Goal: Transaction & Acquisition: Purchase product/service

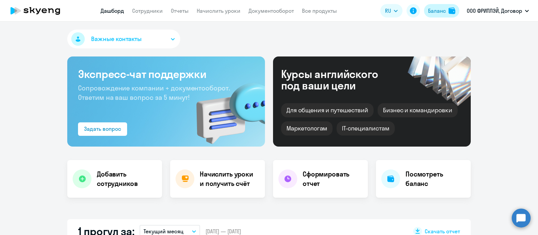
click at [438, 12] on div "Баланс" at bounding box center [437, 11] width 18 height 8
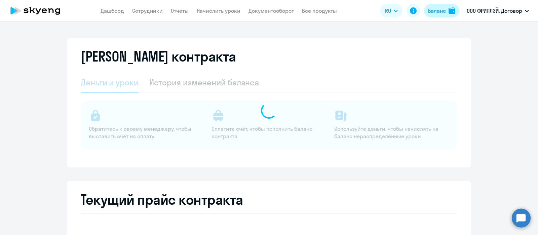
select select "english_adult_not_native_speaker"
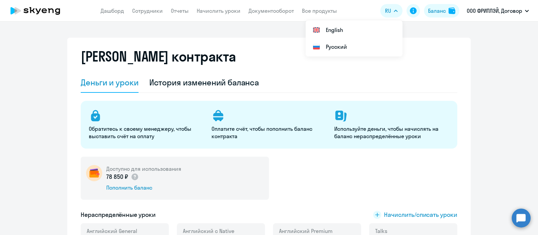
click at [145, 6] on app-header "Дашборд Сотрудники Отчеты Начислить уроки Документооборот Все продукты Дашборд …" at bounding box center [269, 11] width 538 height 22
click at [144, 7] on app-menu-item-link "Сотрудники" at bounding box center [147, 11] width 31 height 8
click at [145, 14] on link "Сотрудники" at bounding box center [147, 10] width 31 height 7
select select "30"
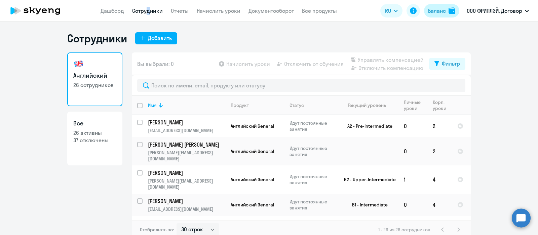
click at [437, 13] on div "Баланс" at bounding box center [437, 11] width 18 height 8
select select "english_adult_not_native_speaker"
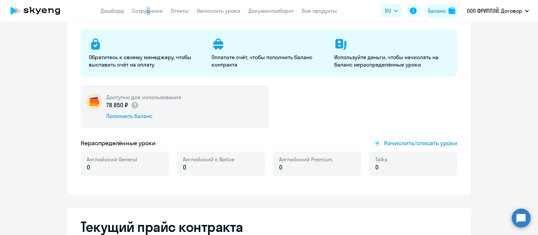
scroll to position [84, 0]
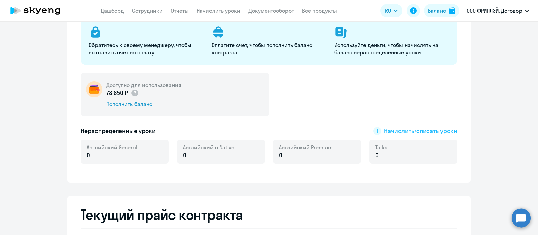
click at [391, 131] on span "Начислить/списать уроки" at bounding box center [420, 131] width 73 height 9
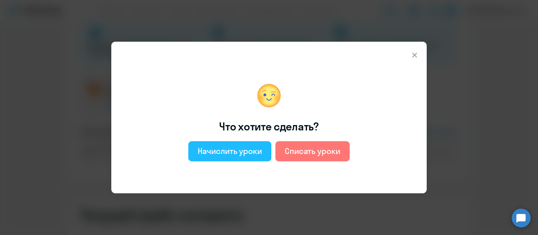
click at [250, 151] on div "Начислить уроки" at bounding box center [230, 150] width 64 height 11
select select "english_adult_not_native_speaker"
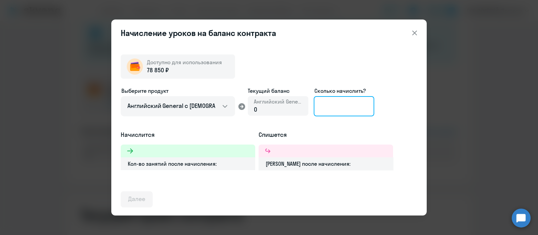
click at [347, 107] on input at bounding box center [344, 106] width 60 height 20
type input "527"
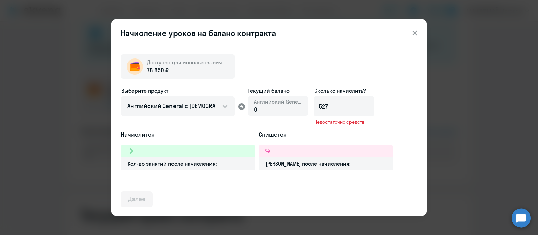
click at [414, 34] on icon at bounding box center [414, 33] width 8 height 8
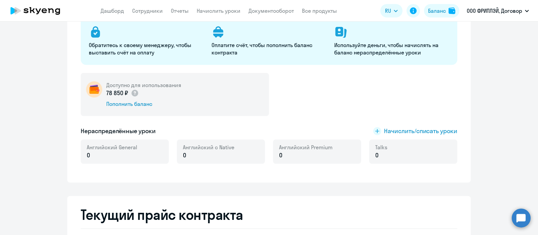
click at [89, 153] on p "0" at bounding box center [112, 155] width 50 height 9
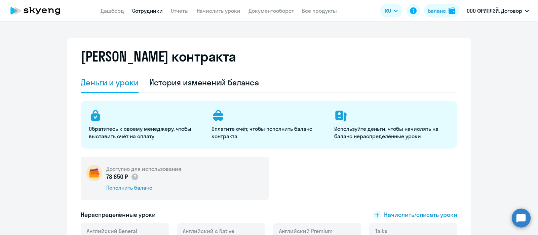
click at [151, 11] on link "Сотрудники" at bounding box center [147, 10] width 31 height 7
select select "30"
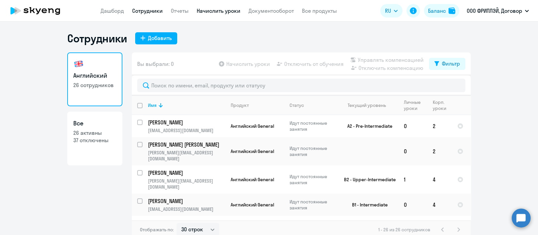
click at [207, 9] on link "Начислить уроки" at bounding box center [219, 10] width 44 height 7
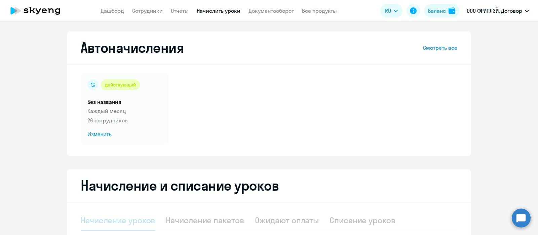
select select "10"
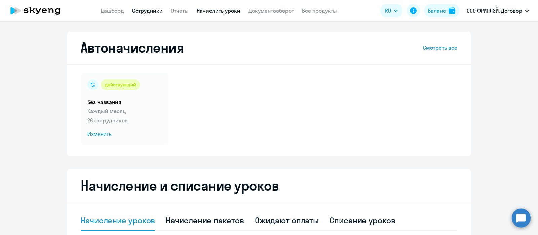
click at [140, 12] on link "Сотрудники" at bounding box center [147, 10] width 31 height 7
select select "30"
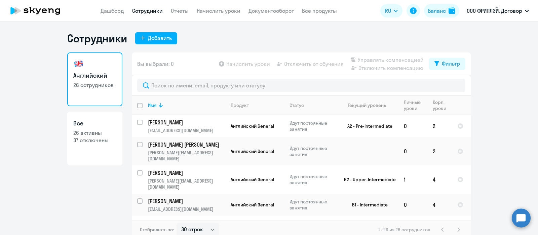
click at [137, 107] on input "deselect all" at bounding box center [143, 109] width 13 height 13
checkbox input "true"
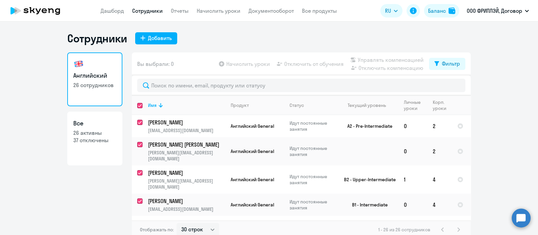
checkbox input "true"
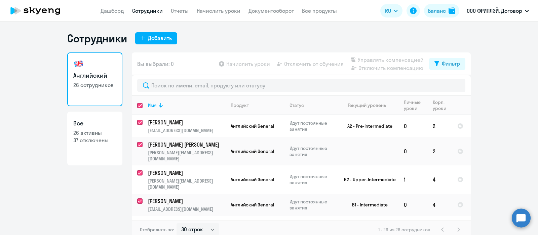
checkbox input "true"
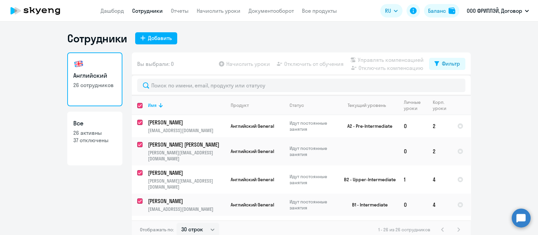
checkbox input "true"
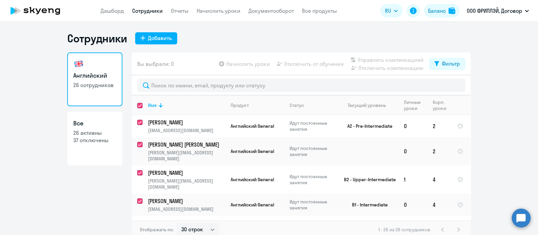
checkbox input "true"
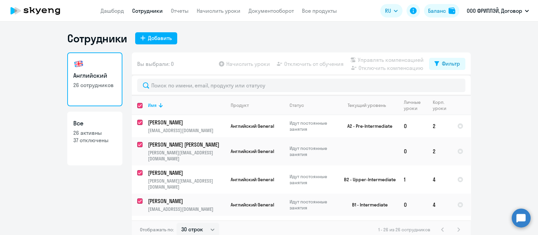
checkbox input "true"
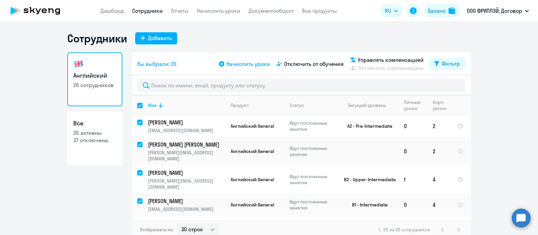
click at [246, 64] on span "Начислить уроки" at bounding box center [248, 64] width 44 height 8
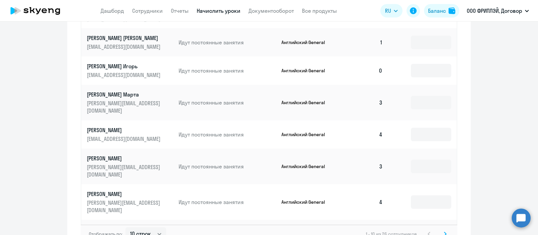
scroll to position [415, 0]
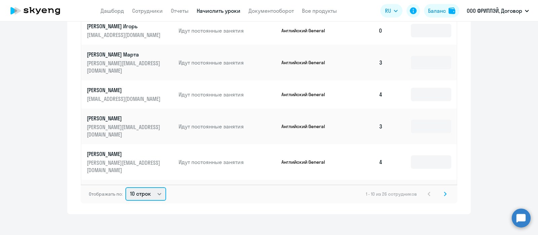
click at [156, 188] on select "10 строк 30 строк 50 строк" at bounding box center [145, 193] width 41 height 13
select select "50"
click at [125, 187] on select "10 строк 30 строк 50 строк" at bounding box center [145, 193] width 41 height 13
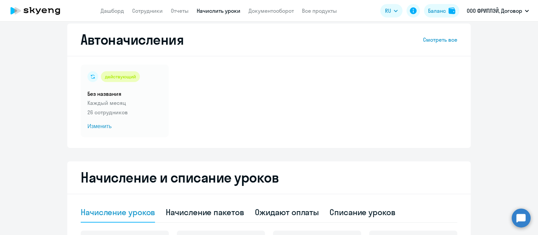
scroll to position [0, 0]
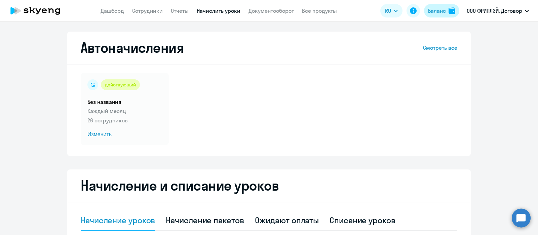
click at [436, 11] on div "Баланс" at bounding box center [437, 11] width 18 height 8
select select "english_adult_not_native_speaker"
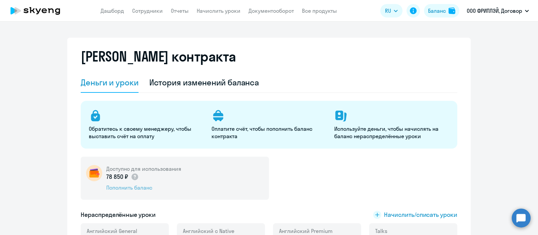
click at [136, 191] on div "Пополнить баланс" at bounding box center [143, 187] width 75 height 7
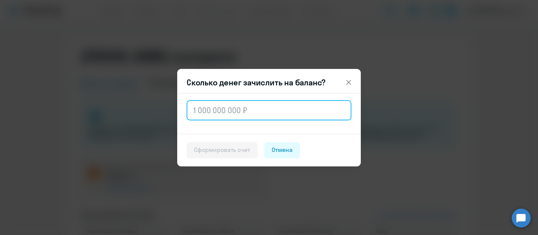
click at [208, 109] on input "text" at bounding box center [268, 110] width 165 height 20
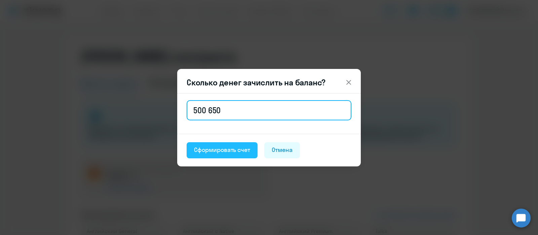
type input "500 650"
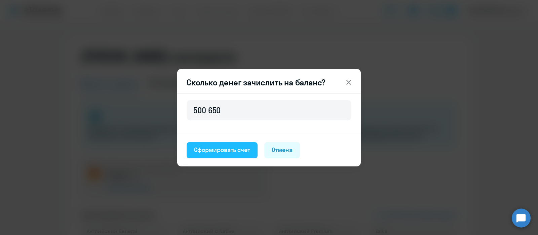
click at [225, 149] on div "Сформировать счет" at bounding box center [222, 149] width 56 height 9
